Goal: Find specific page/section: Find specific page/section

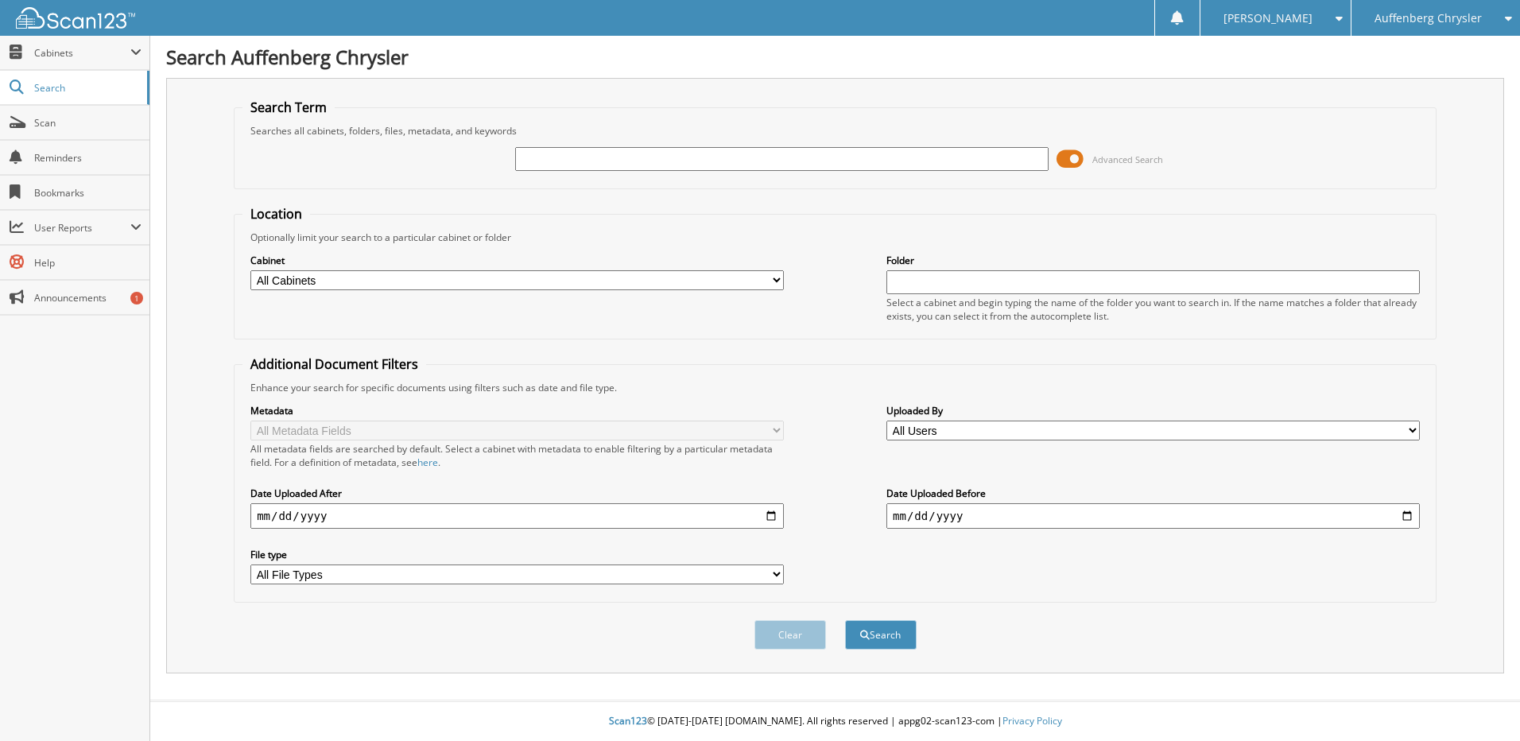
click at [624, 168] on input "text" at bounding box center [781, 159] width 533 height 24
type input "264246"
click at [845, 620] on button "Search" at bounding box center [881, 634] width 72 height 29
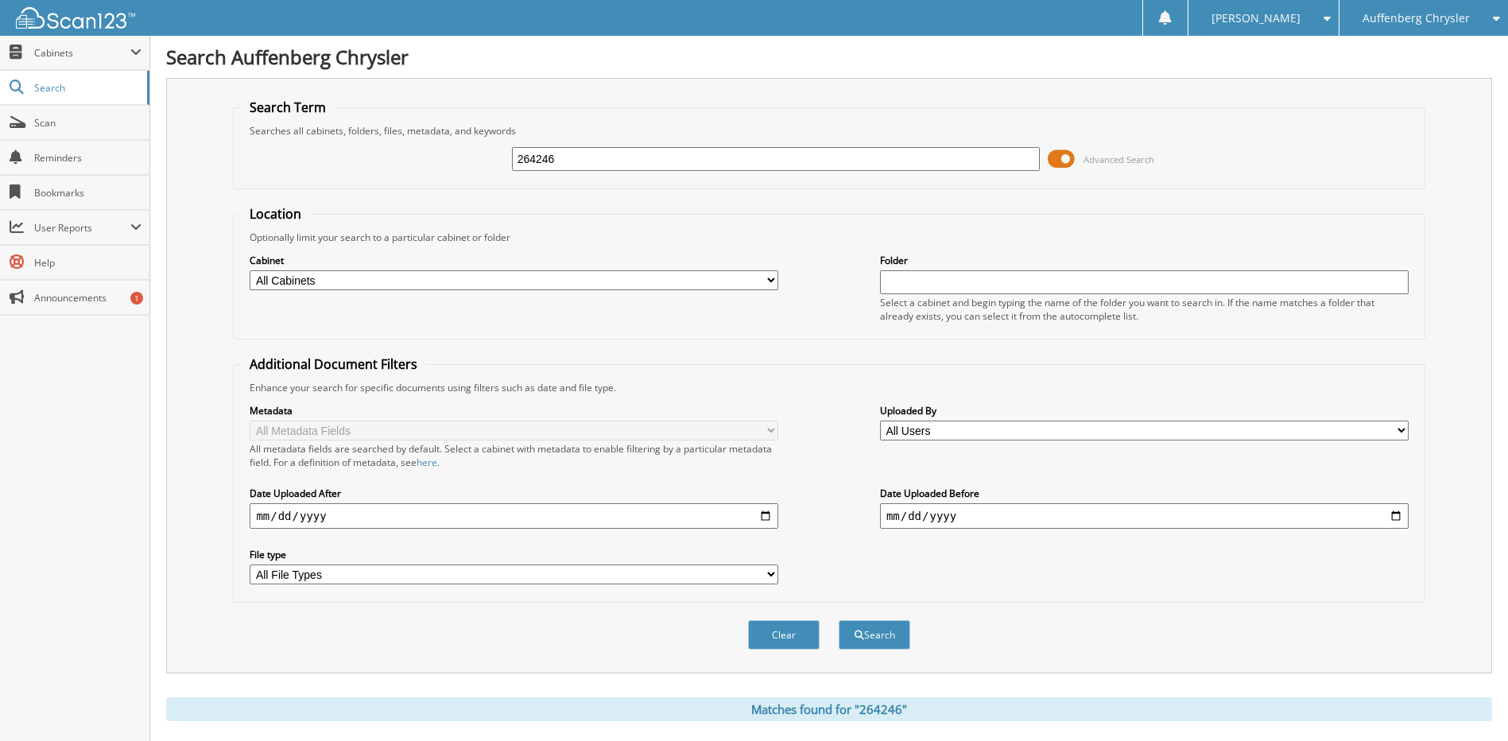
scroll to position [245, 0]
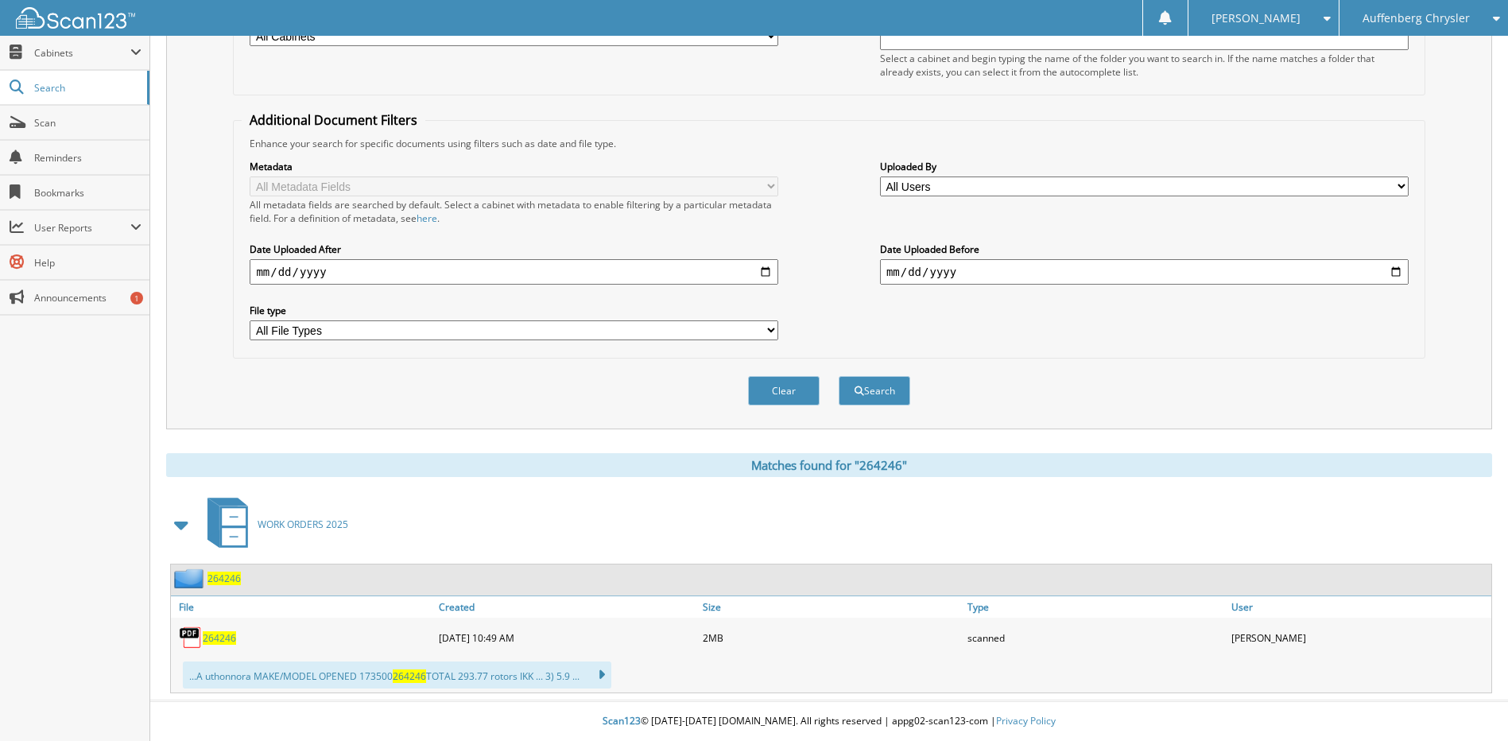
click at [215, 642] on span "264246" at bounding box center [219, 638] width 33 height 14
